Goal: Transaction & Acquisition: Purchase product/service

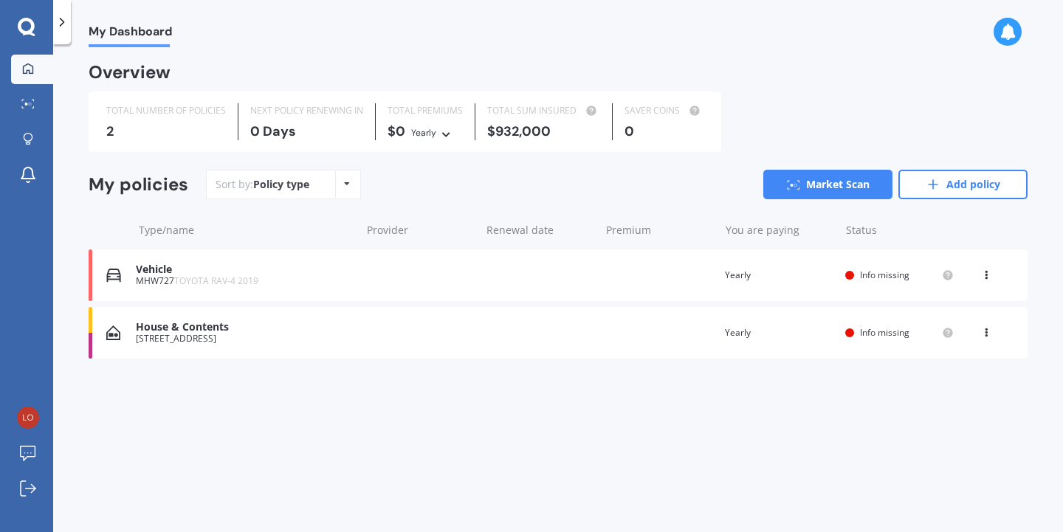
click at [210, 341] on div "[STREET_ADDRESS]" at bounding box center [244, 339] width 217 height 10
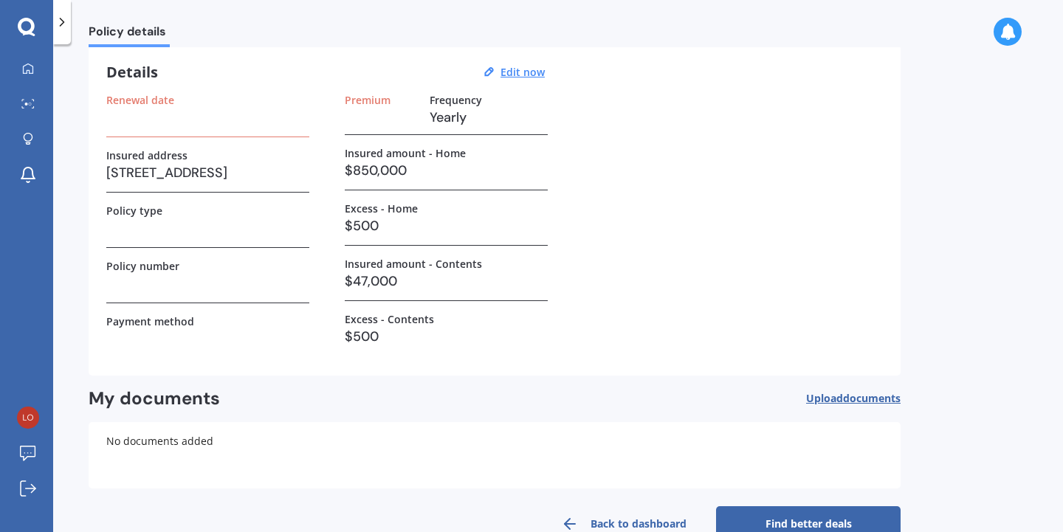
scroll to position [90, 0]
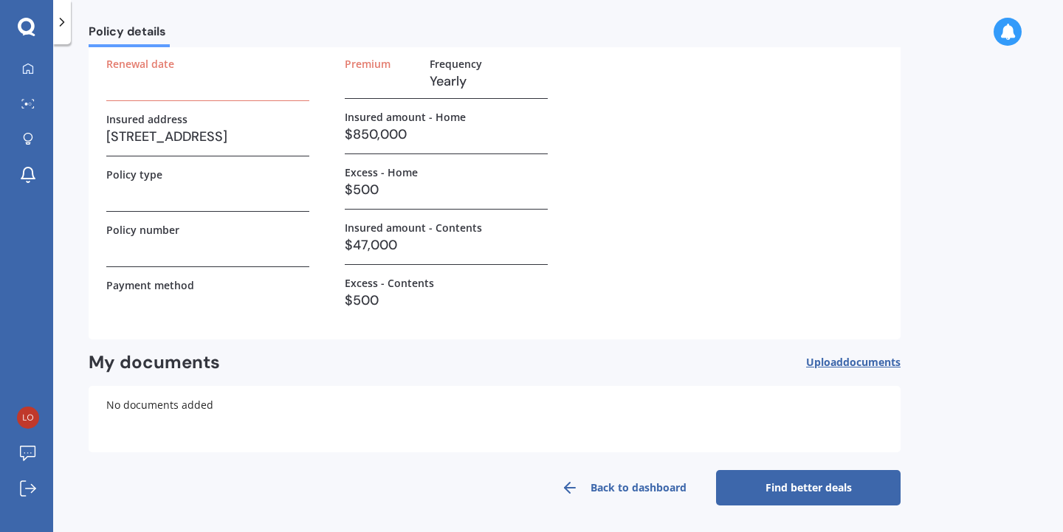
click at [863, 493] on link "Find better deals" at bounding box center [808, 487] width 185 height 35
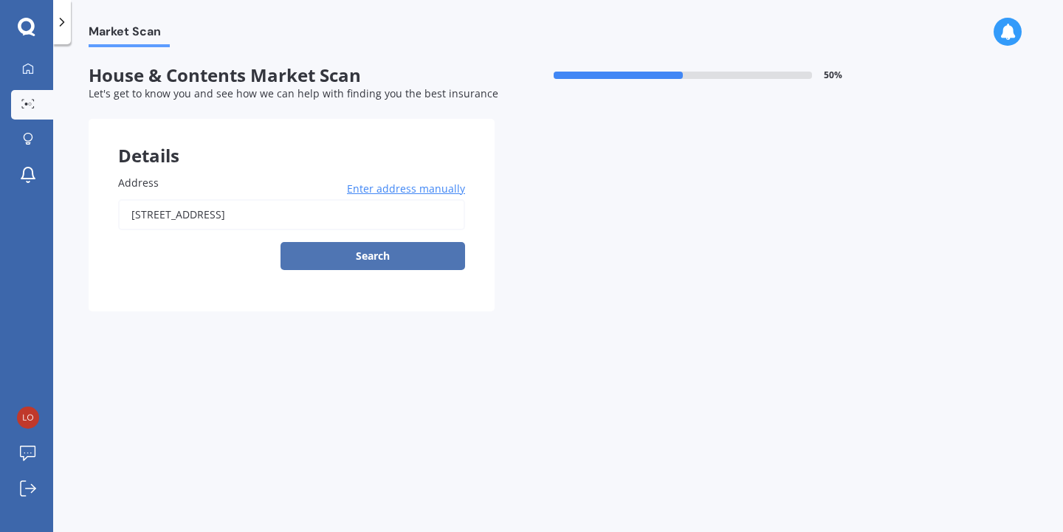
click at [395, 247] on button "Search" at bounding box center [373, 256] width 185 height 28
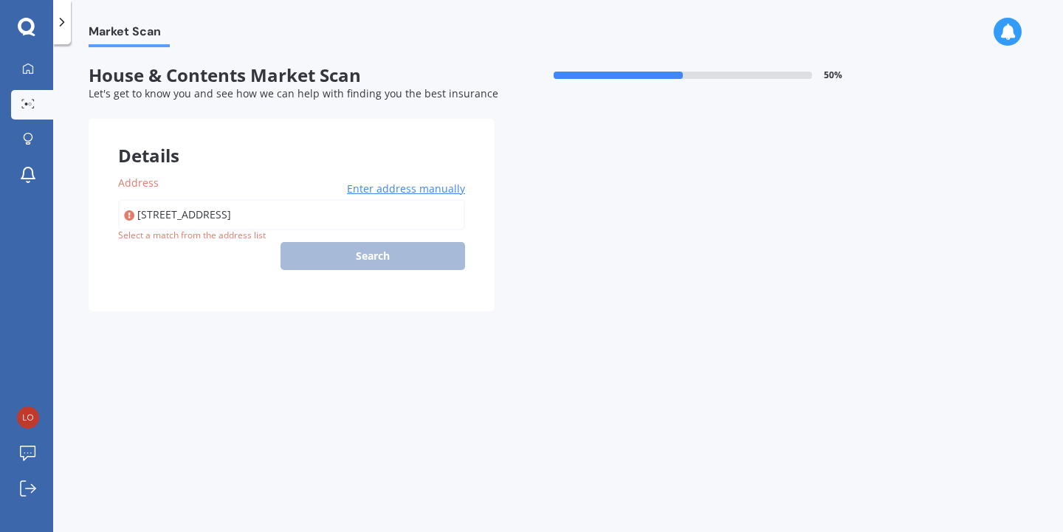
type input "[STREET_ADDRESS]"
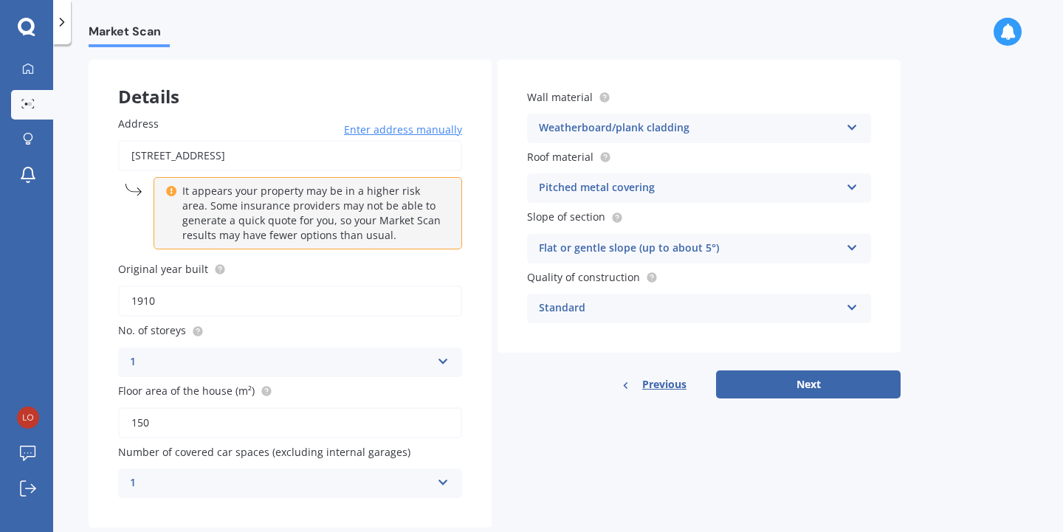
scroll to position [93, 0]
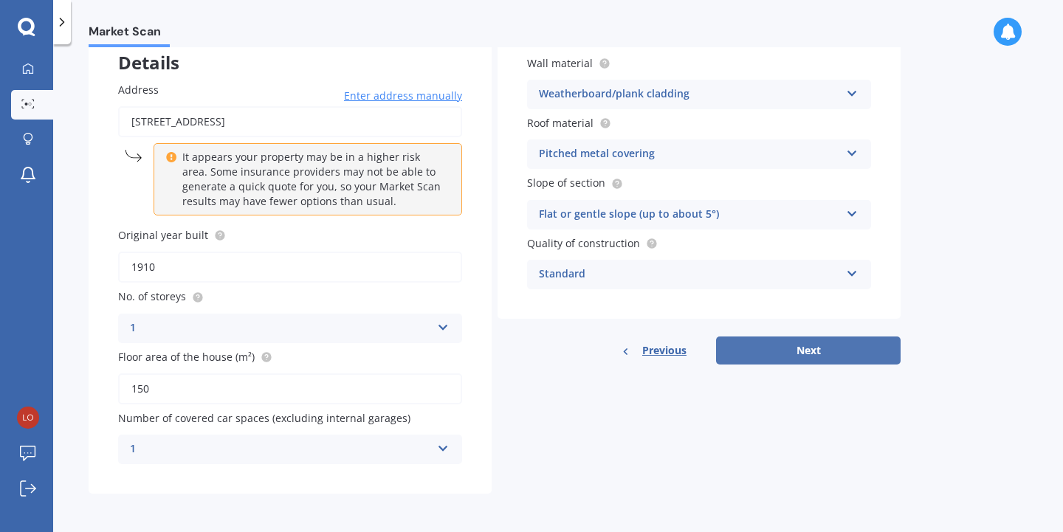
click at [847, 346] on button "Next" at bounding box center [808, 351] width 185 height 28
select select "21"
select select "05"
select select "1996"
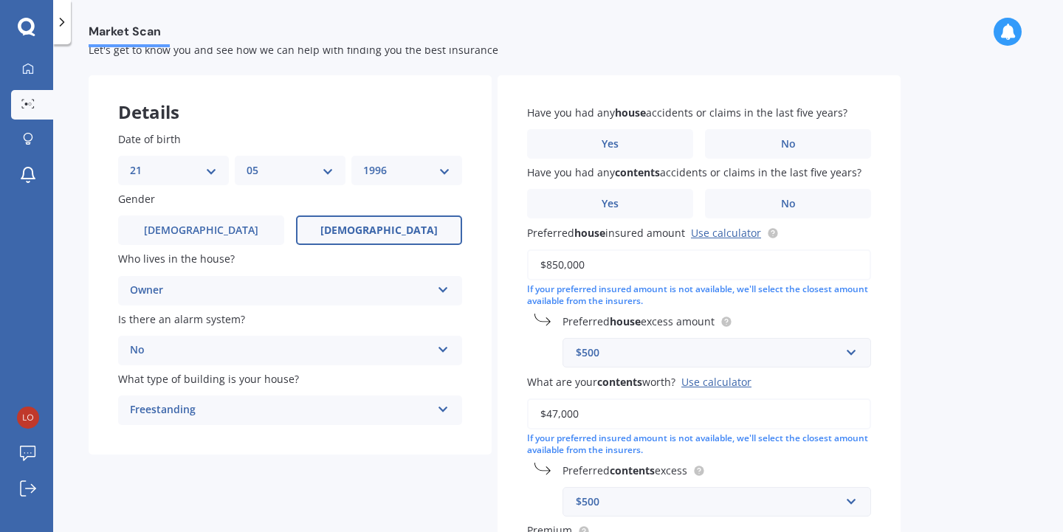
scroll to position [24, 0]
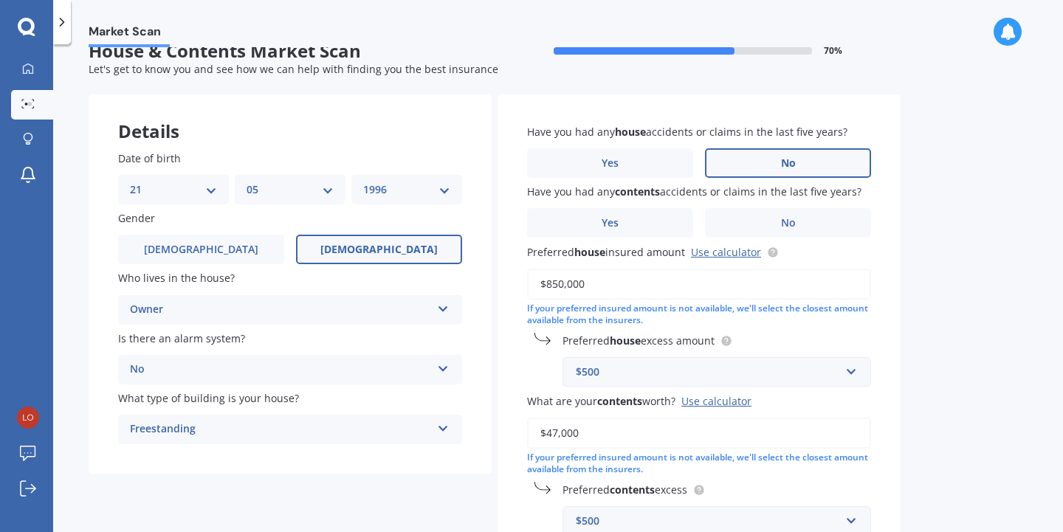
click at [823, 167] on label "No" at bounding box center [788, 163] width 166 height 30
click at [0, 0] on input "No" at bounding box center [0, 0] width 0 height 0
click at [613, 227] on span "Yes" at bounding box center [611, 223] width 18 height 13
click at [0, 0] on input "Yes" at bounding box center [0, 0] width 0 height 0
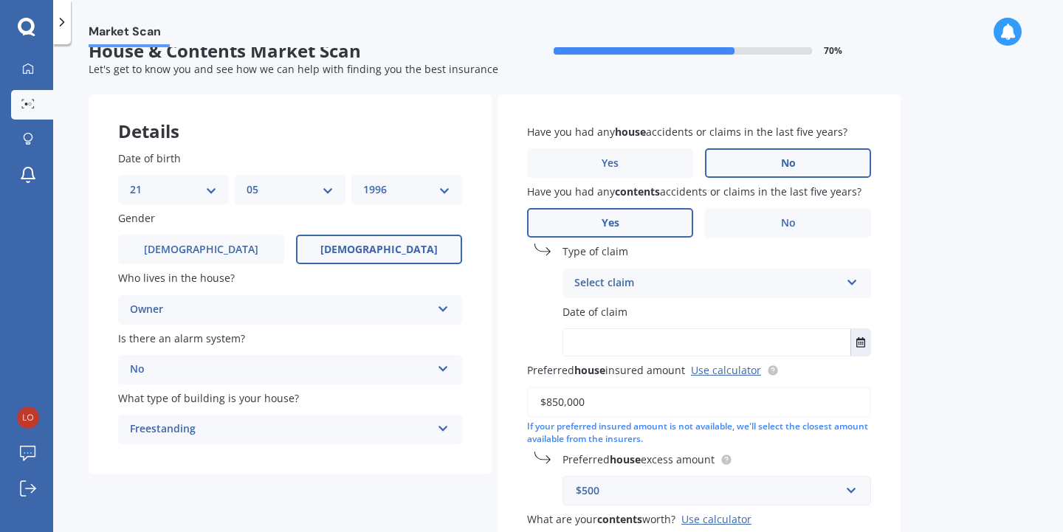
click at [721, 275] on div "Select claim" at bounding box center [708, 284] width 266 height 18
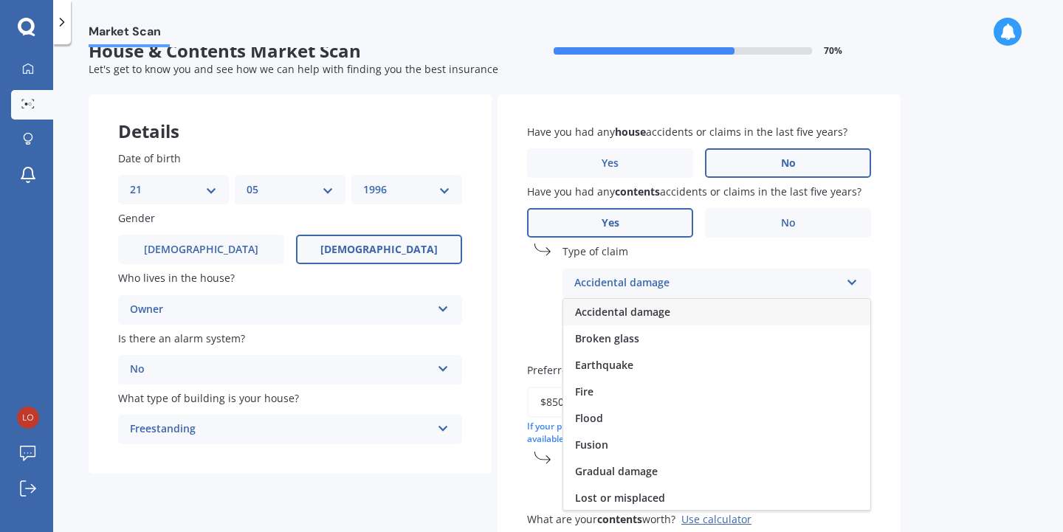
click at [703, 313] on div "Accidental damage" at bounding box center [716, 312] width 307 height 27
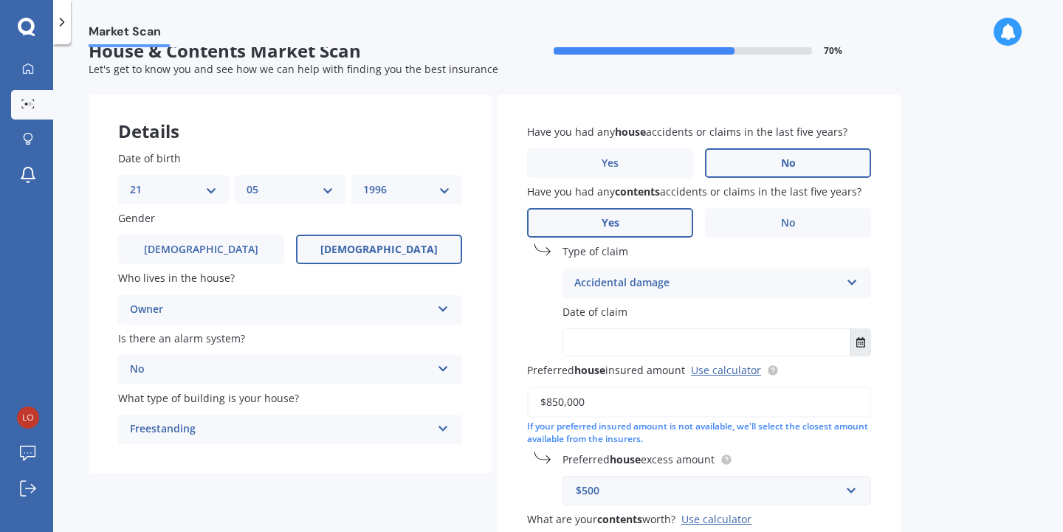
click at [863, 349] on button "Select date" at bounding box center [861, 342] width 20 height 27
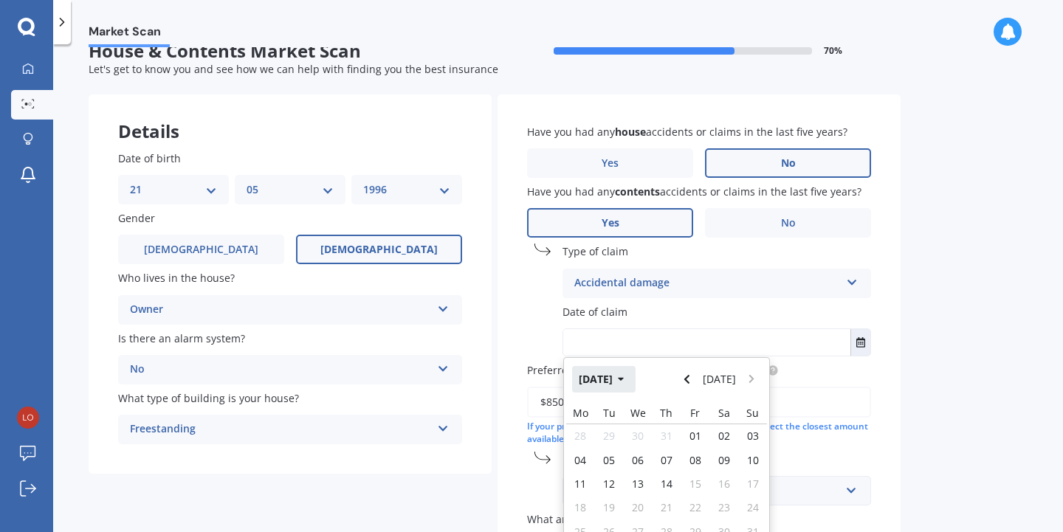
click at [624, 380] on button "[DATE]" at bounding box center [604, 379] width 64 height 27
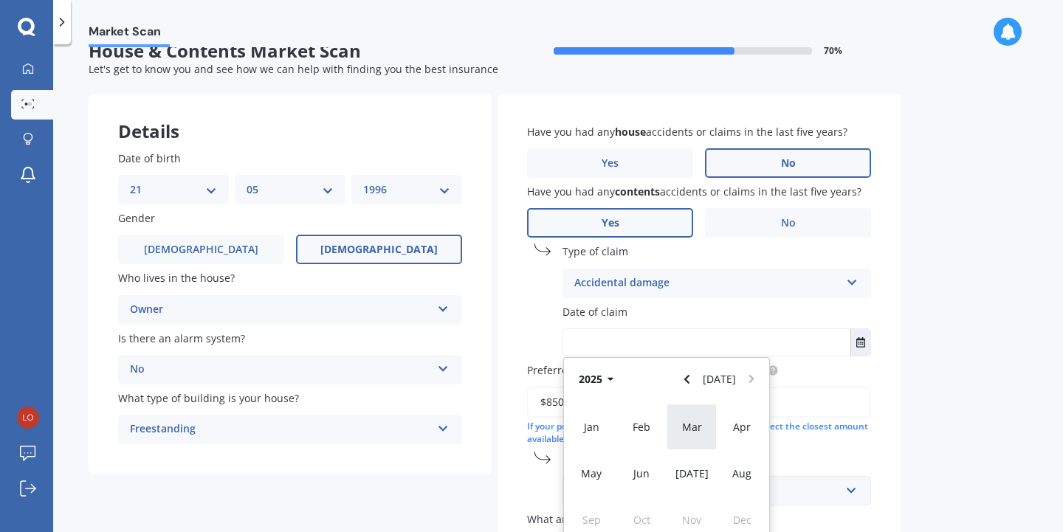
click at [696, 425] on span "Mar" at bounding box center [692, 427] width 20 height 14
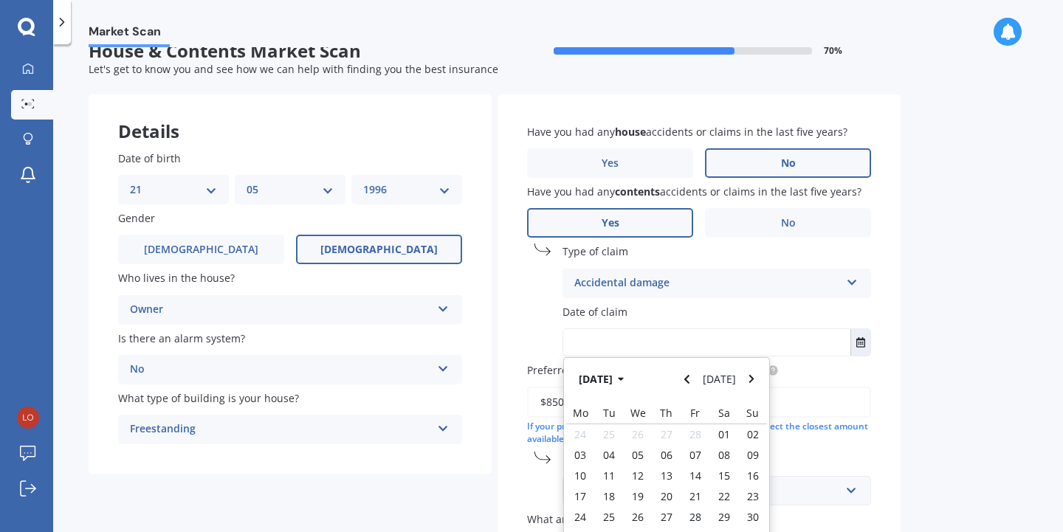
scroll to position [31, 0]
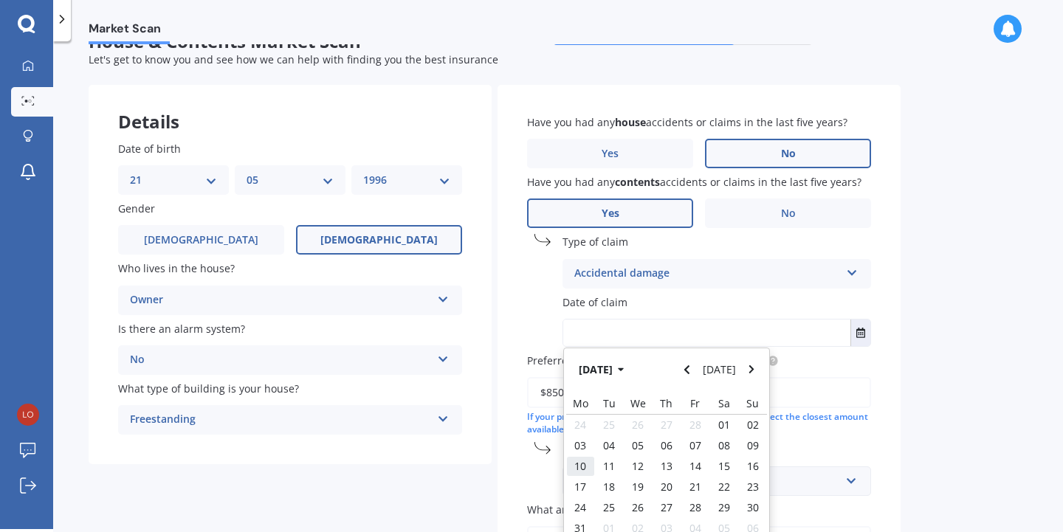
click at [584, 467] on span "10" at bounding box center [581, 466] width 12 height 14
type input "[DATE]"
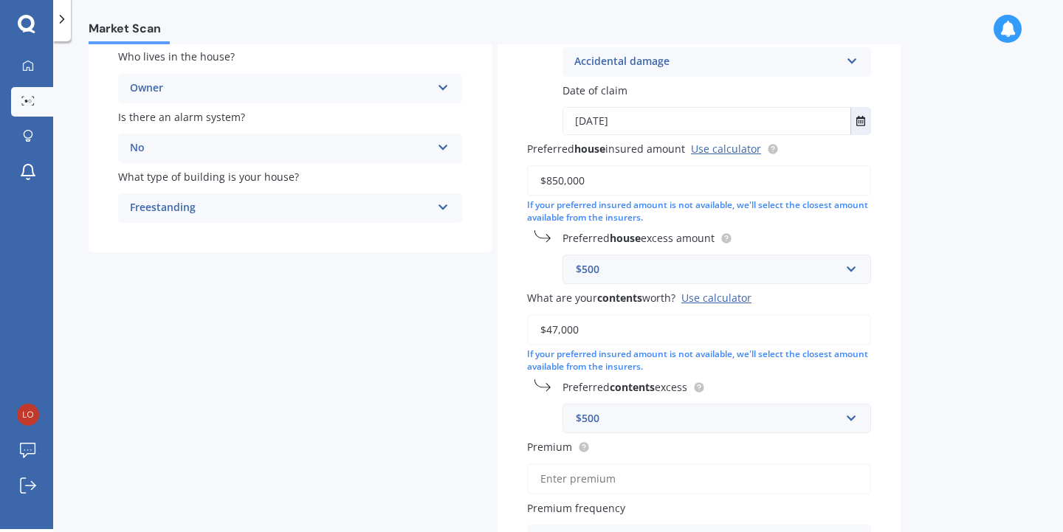
scroll to position [278, 0]
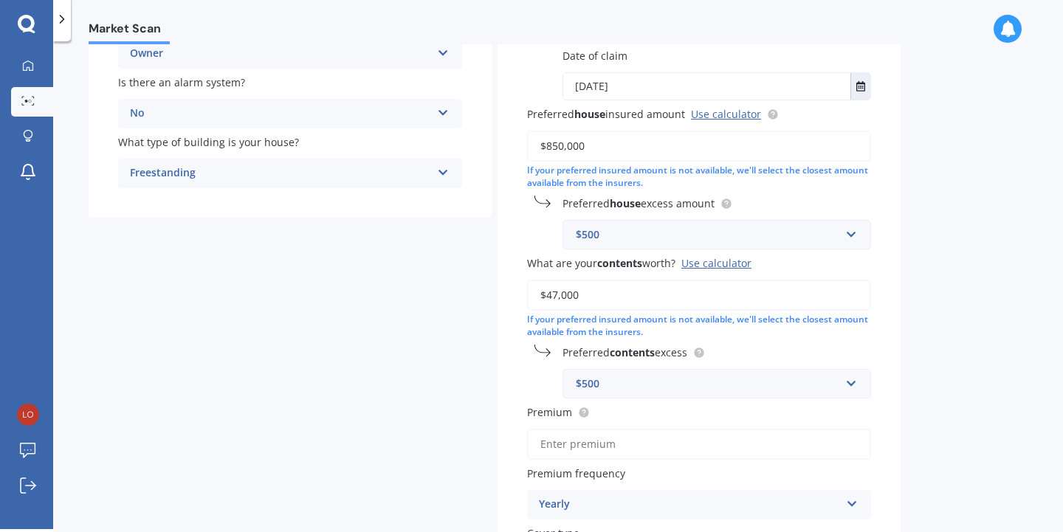
click at [596, 145] on input "$850,000" at bounding box center [699, 146] width 344 height 31
click at [727, 120] on link "Use calculator" at bounding box center [726, 114] width 70 height 14
click at [592, 291] on input "$47,000" at bounding box center [699, 295] width 344 height 31
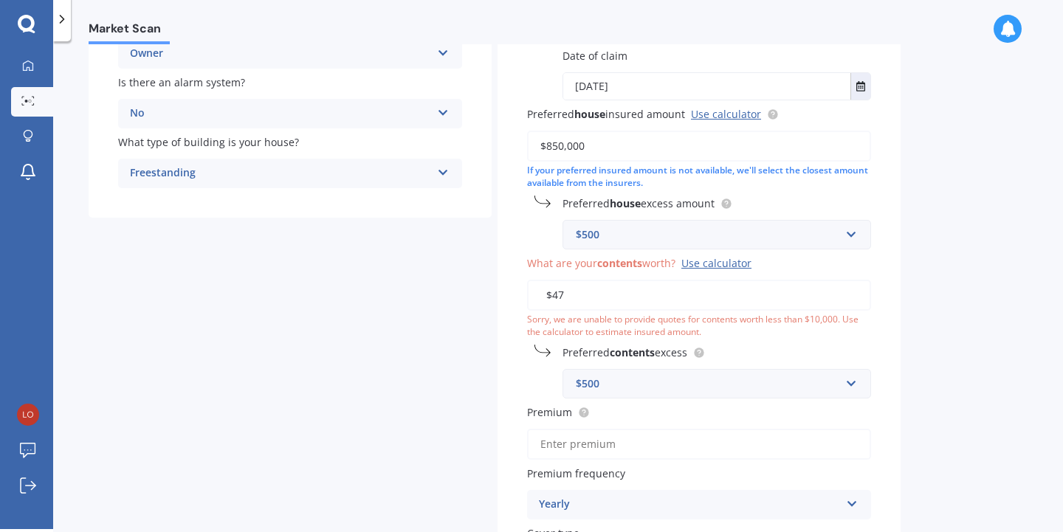
type input "$4"
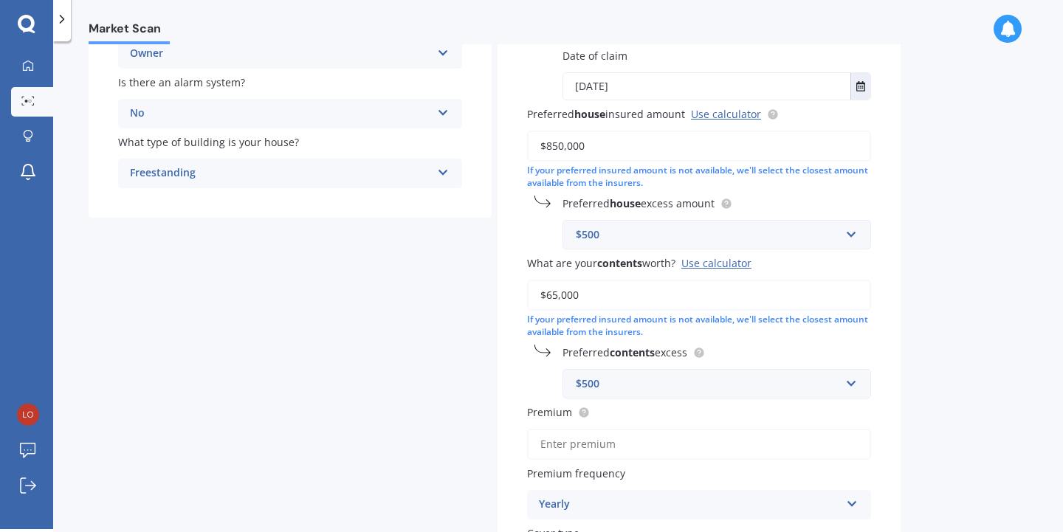
type input "$65,000"
click at [886, 423] on div "Have you had any house accidents or claims in the last five years? Yes No Have …" at bounding box center [699, 224] width 403 height 772
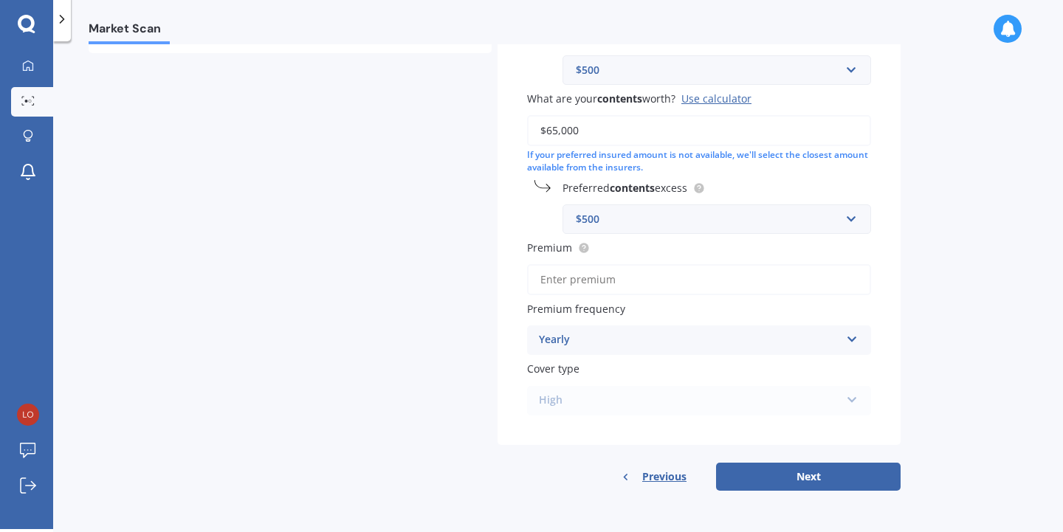
scroll to position [442, 0]
click at [848, 340] on icon at bounding box center [852, 337] width 13 height 10
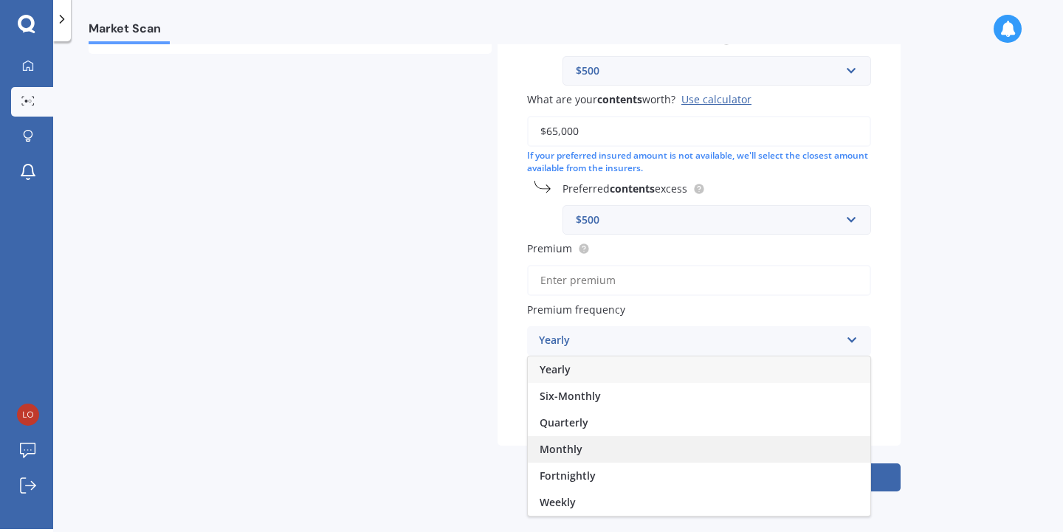
click at [712, 453] on div "Monthly" at bounding box center [699, 449] width 343 height 27
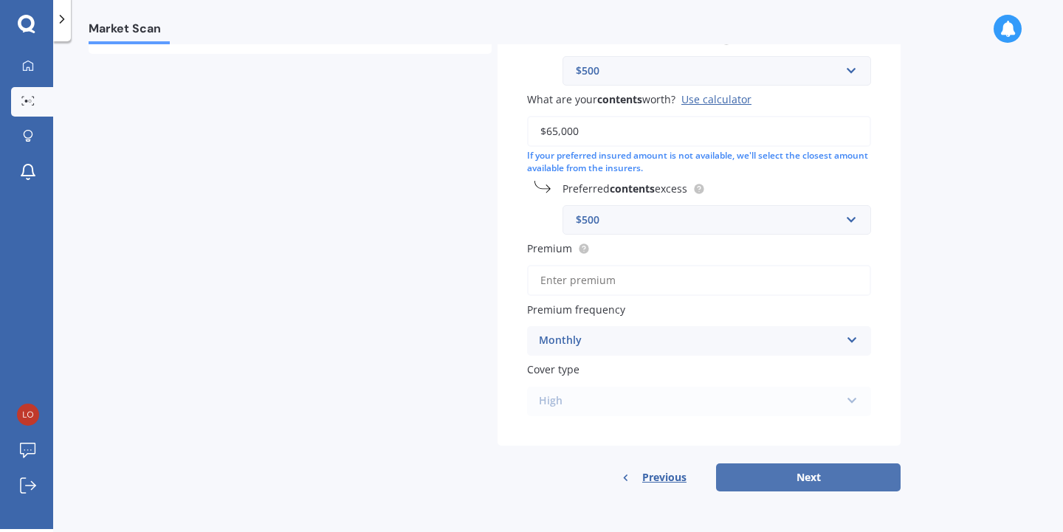
click at [858, 478] on button "Next" at bounding box center [808, 478] width 185 height 28
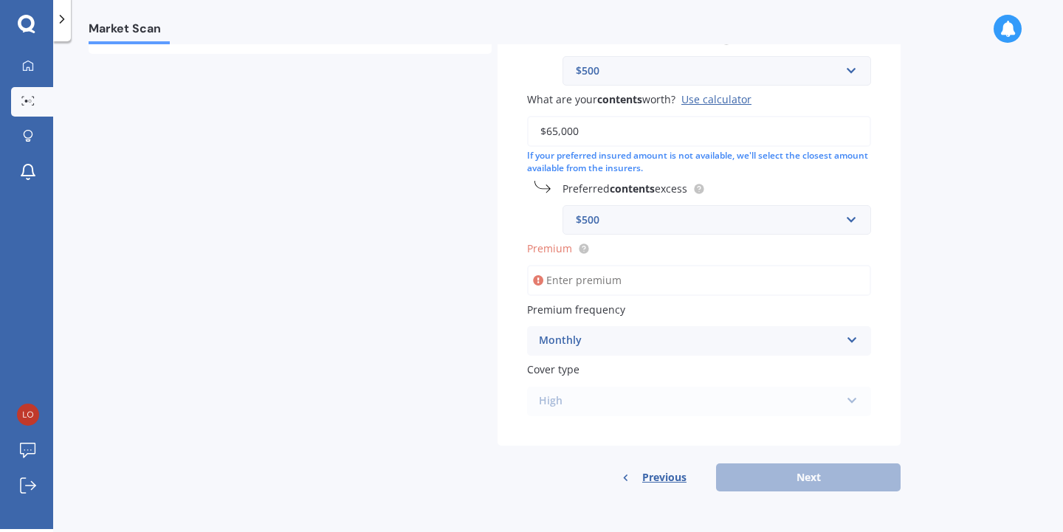
click at [599, 337] on div "Monthly" at bounding box center [689, 341] width 301 height 18
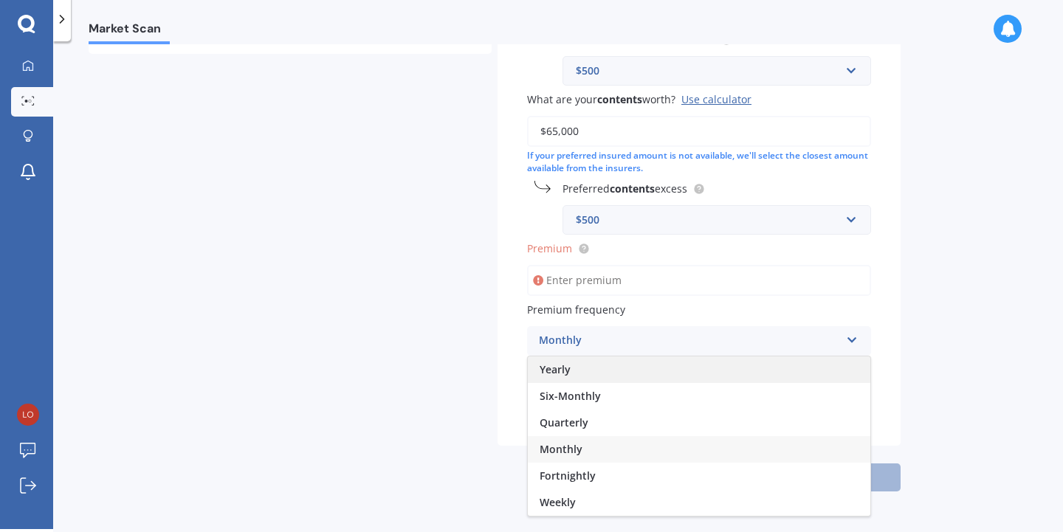
click at [595, 374] on div "Yearly" at bounding box center [699, 370] width 343 height 27
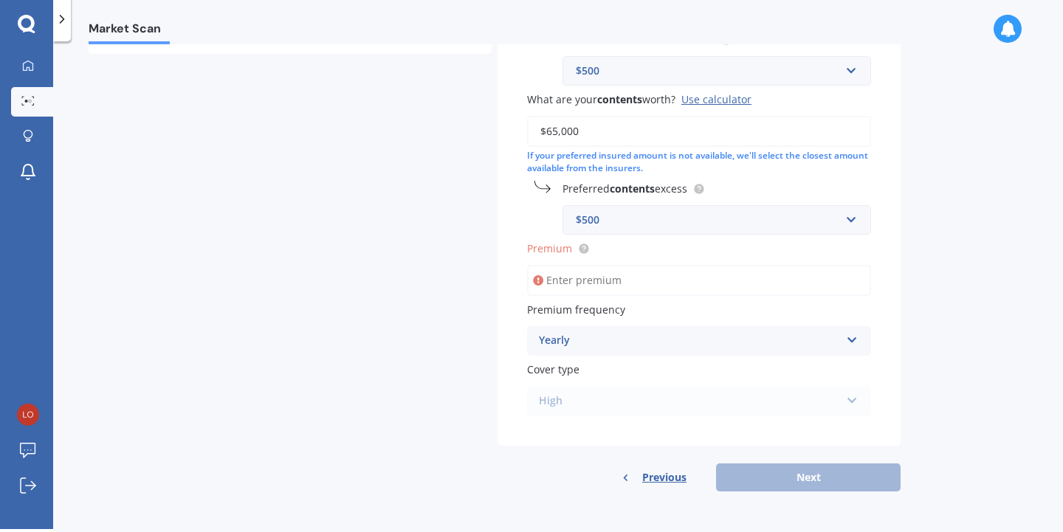
click at [608, 275] on input "Premium" at bounding box center [699, 280] width 344 height 31
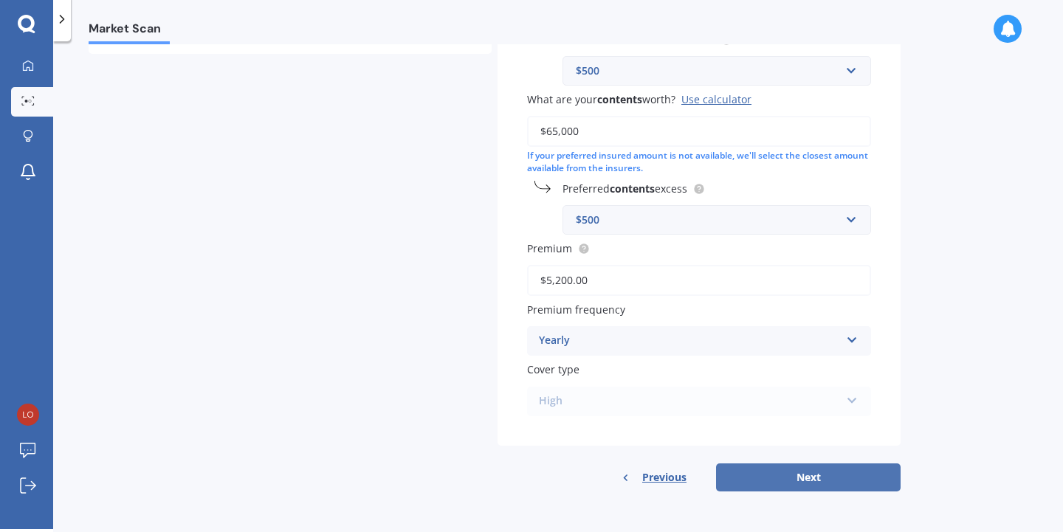
type input "$5,200.00"
click at [803, 474] on button "Next" at bounding box center [808, 478] width 185 height 28
select select "21"
select select "05"
select select "1996"
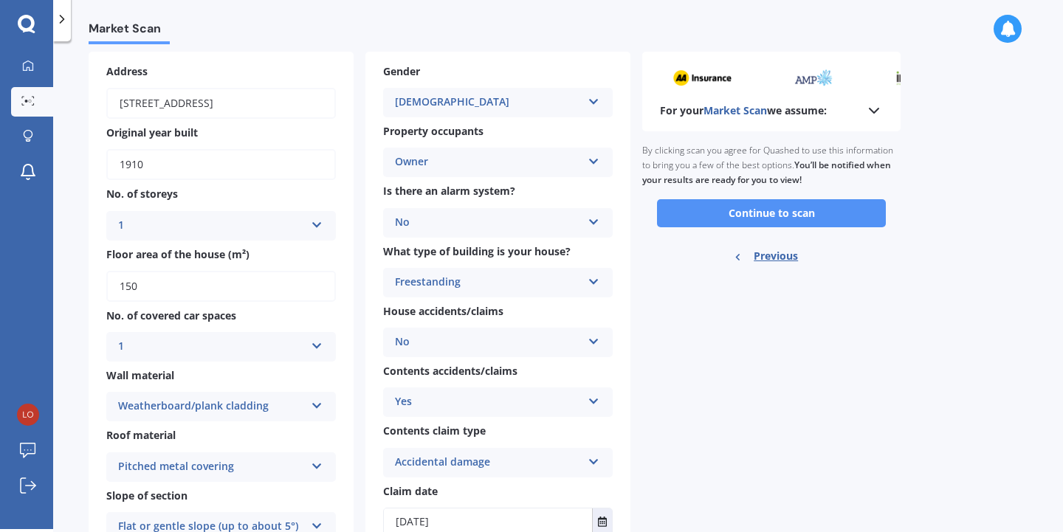
scroll to position [61, 0]
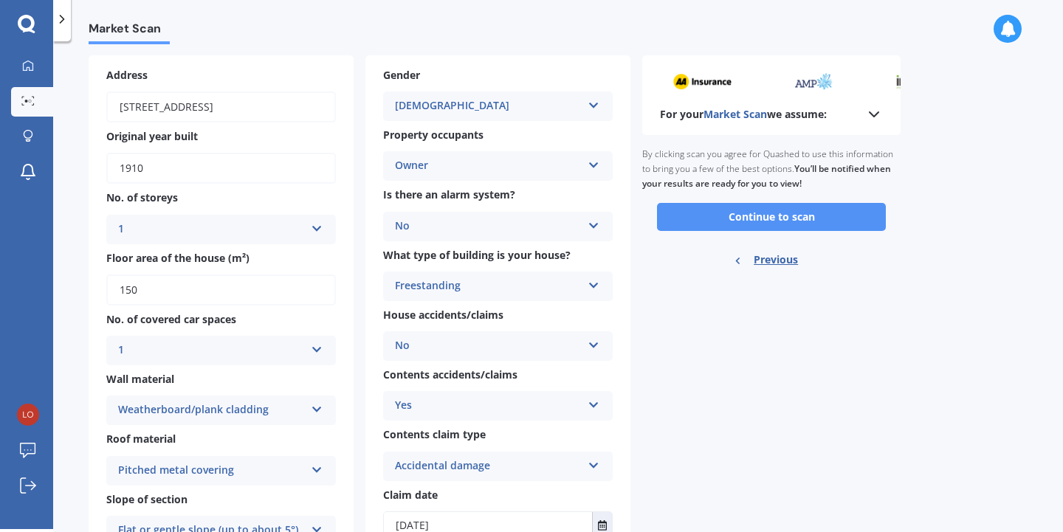
click at [823, 206] on button "Continue to scan" at bounding box center [771, 217] width 229 height 28
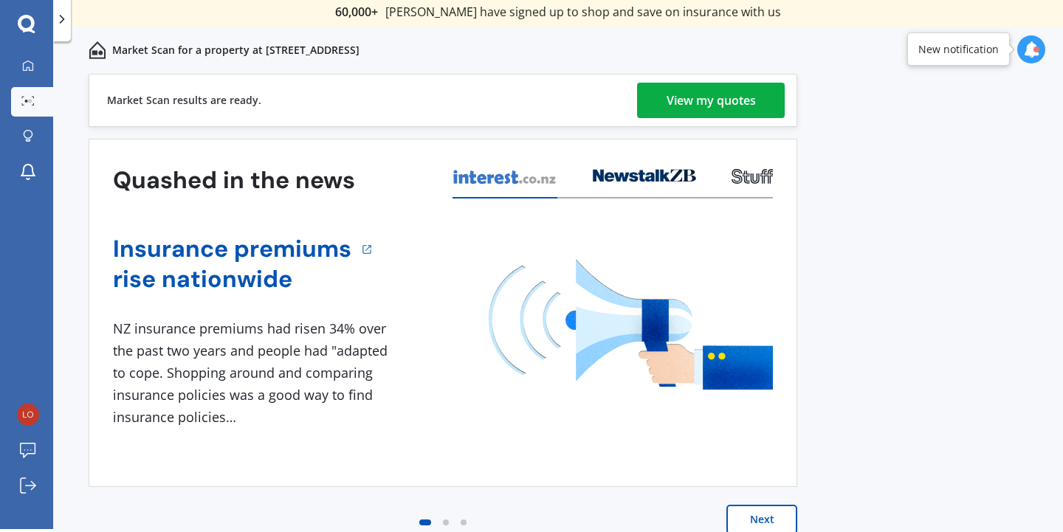
click at [741, 107] on div "View my quotes" at bounding box center [711, 100] width 89 height 35
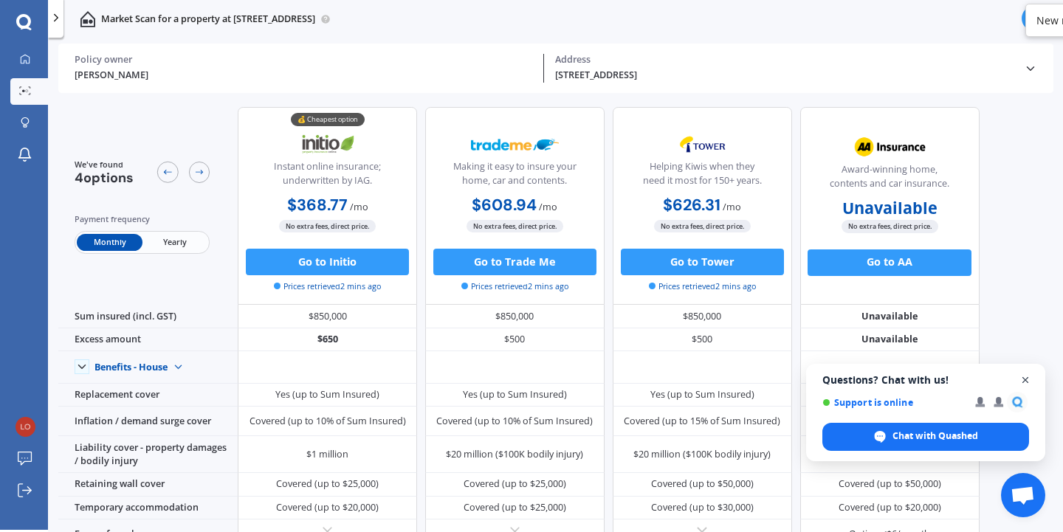
click at [1026, 378] on span "Open chat" at bounding box center [1026, 380] width 18 height 18
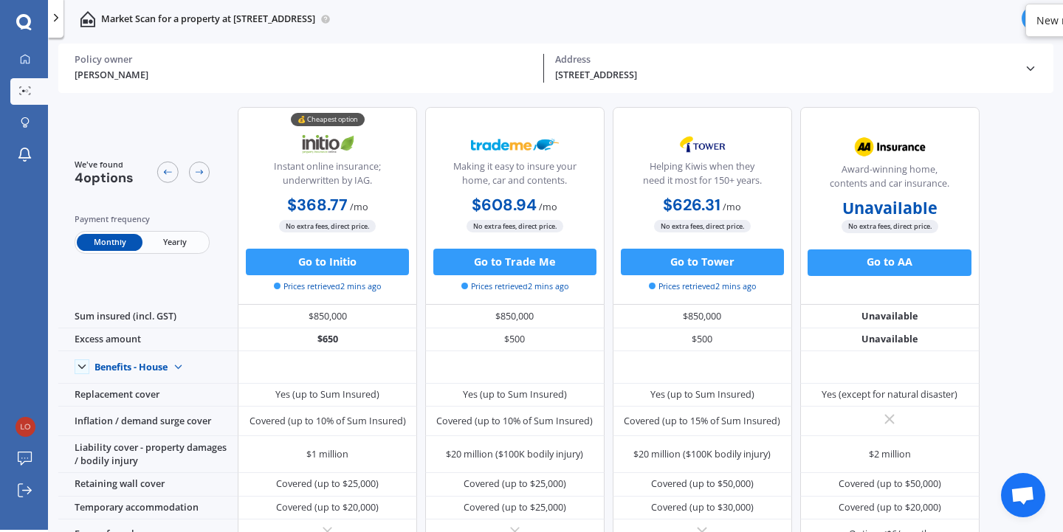
click at [171, 248] on span "Yearly" at bounding box center [175, 242] width 65 height 17
click at [109, 241] on span "Monthly" at bounding box center [109, 242] width 65 height 17
